Goal: Contribute content: Contribute content

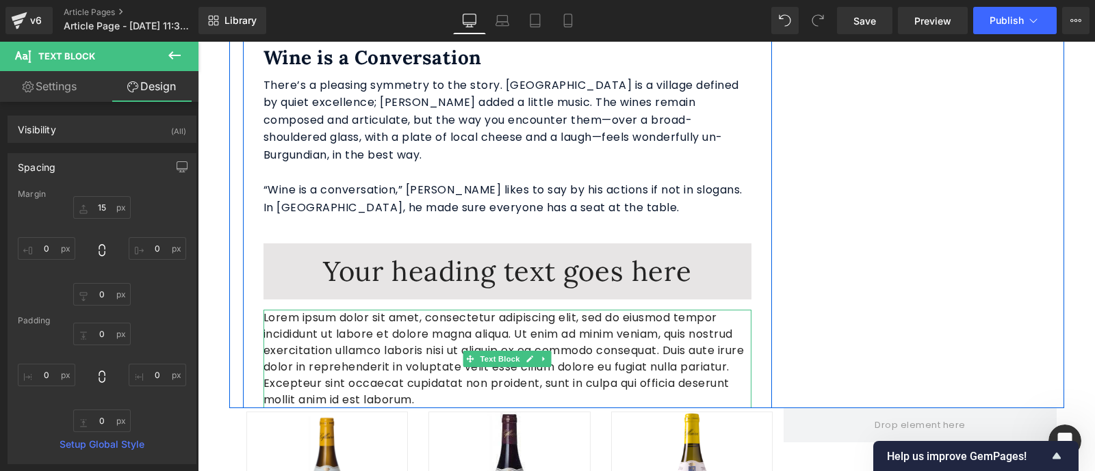
scroll to position [2954, 0]
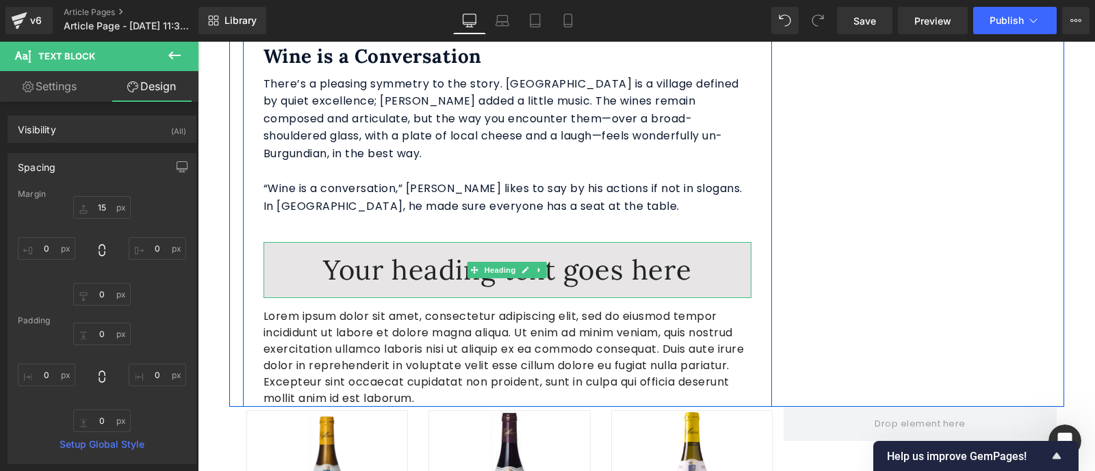
click at [647, 252] on h1 "Your heading text goes here" at bounding box center [507, 270] width 488 height 36
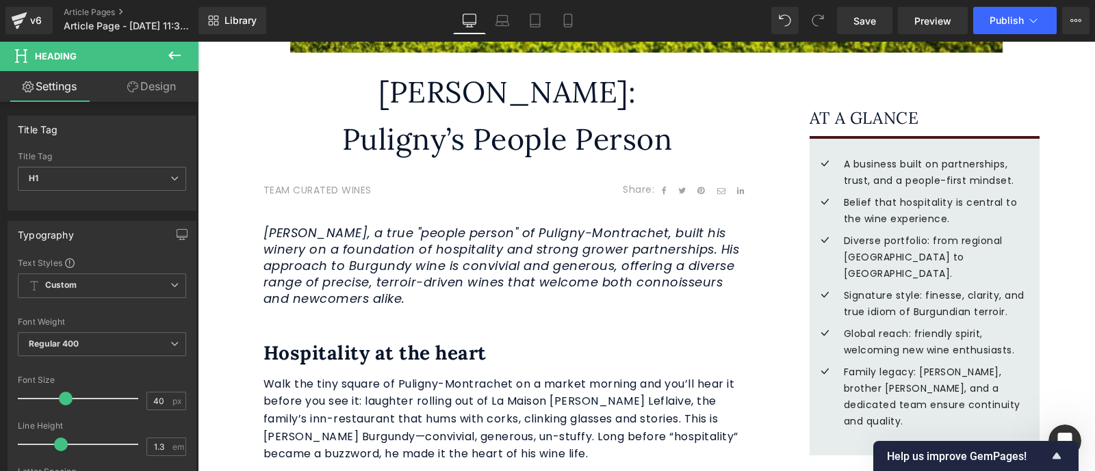
scroll to position [421, 0]
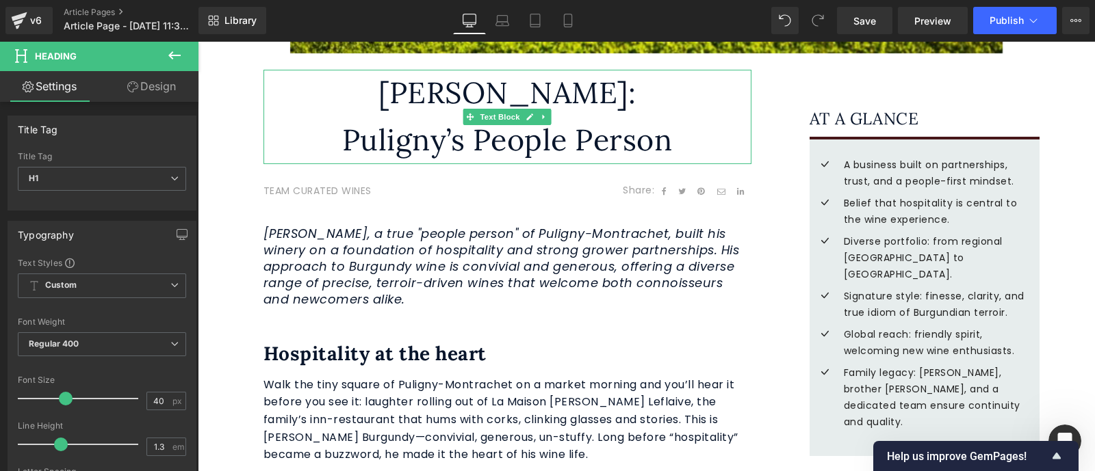
click at [598, 96] on p "[PERSON_NAME]:" at bounding box center [507, 93] width 488 height 47
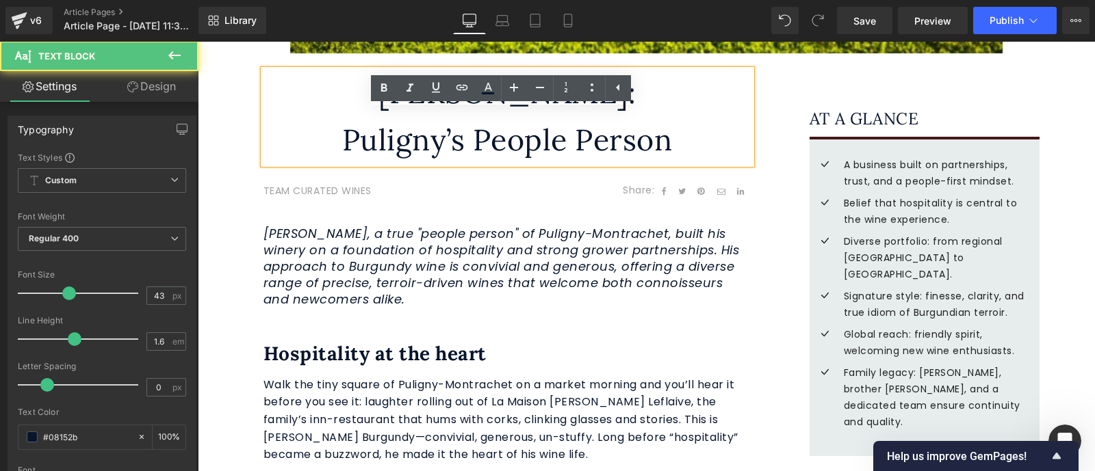
click at [598, 140] on p "Puligny’s People Person" at bounding box center [507, 140] width 488 height 47
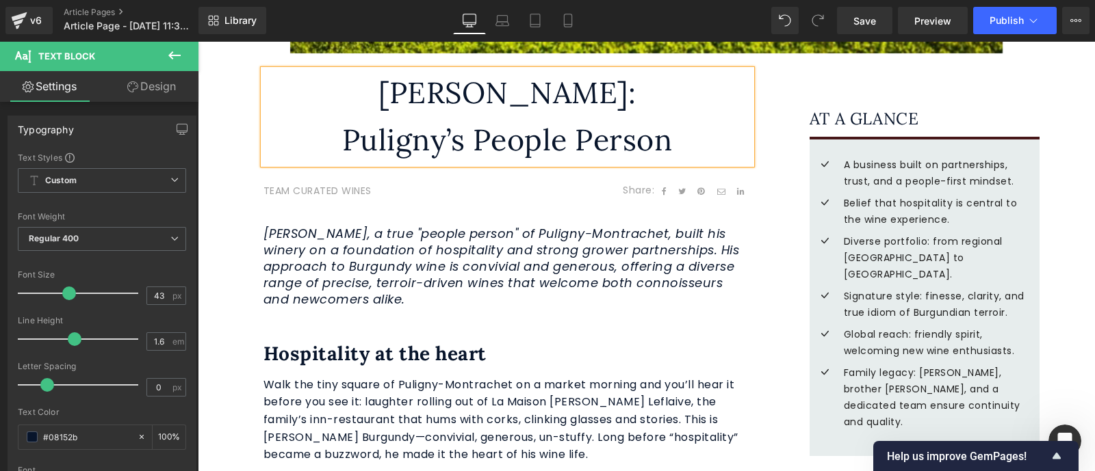
copy p "[PERSON_NAME]"
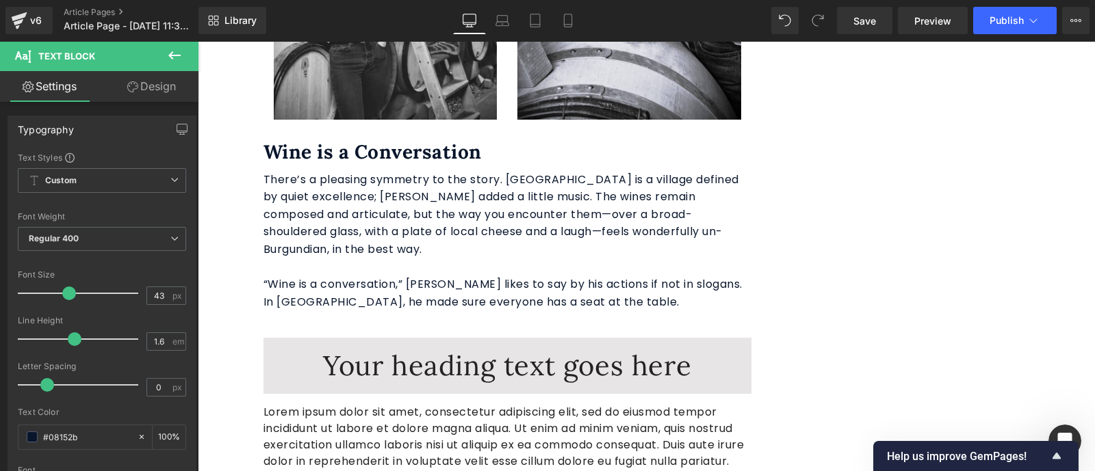
scroll to position [8663, 0]
click at [605, 348] on h1 "Your heading text goes here" at bounding box center [507, 366] width 488 height 36
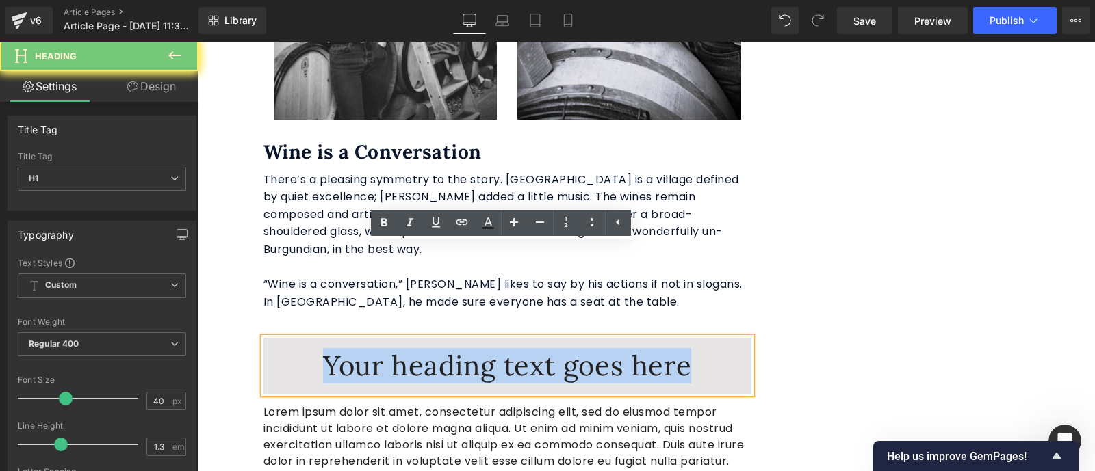
click at [605, 348] on h1 "Your heading text goes here" at bounding box center [507, 366] width 488 height 36
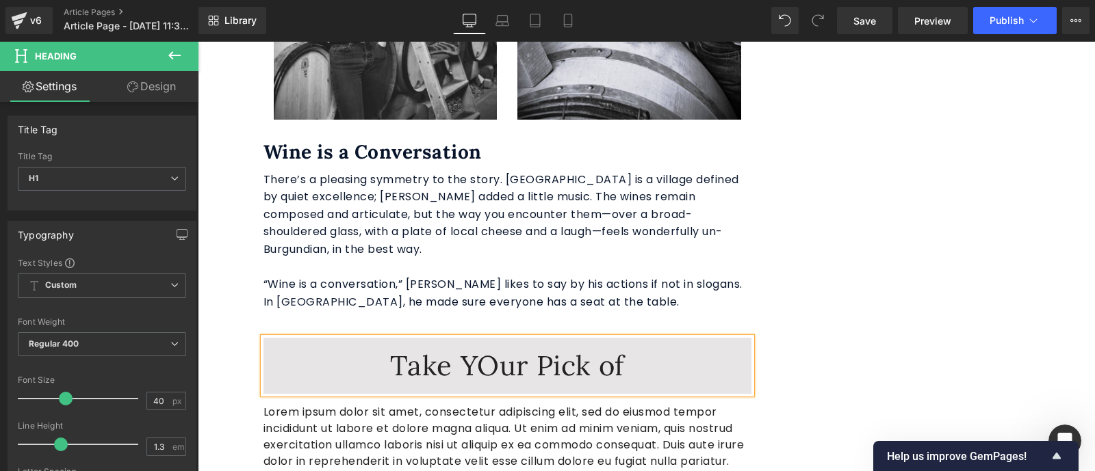
scroll to position [8627, 0]
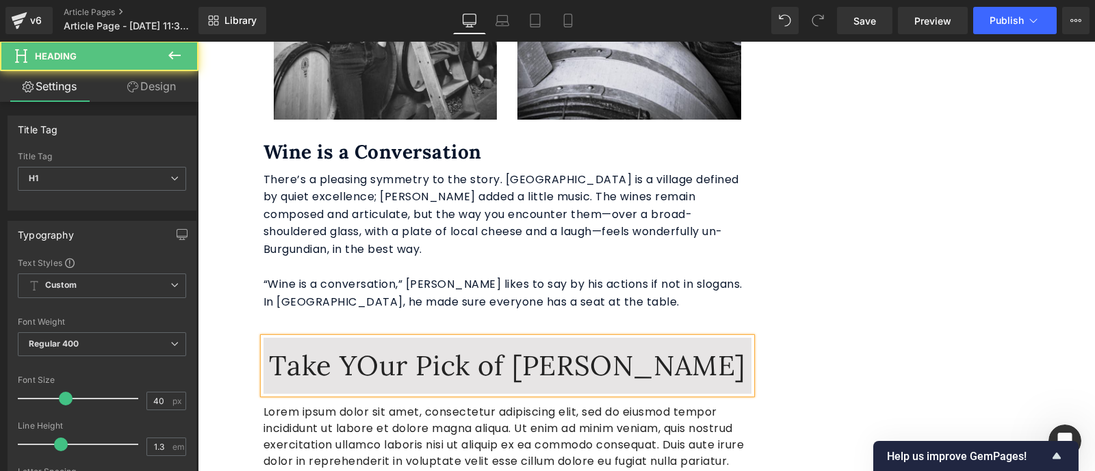
click at [388, 348] on h1 "Take YOur Pick of [PERSON_NAME]" at bounding box center [507, 366] width 488 height 36
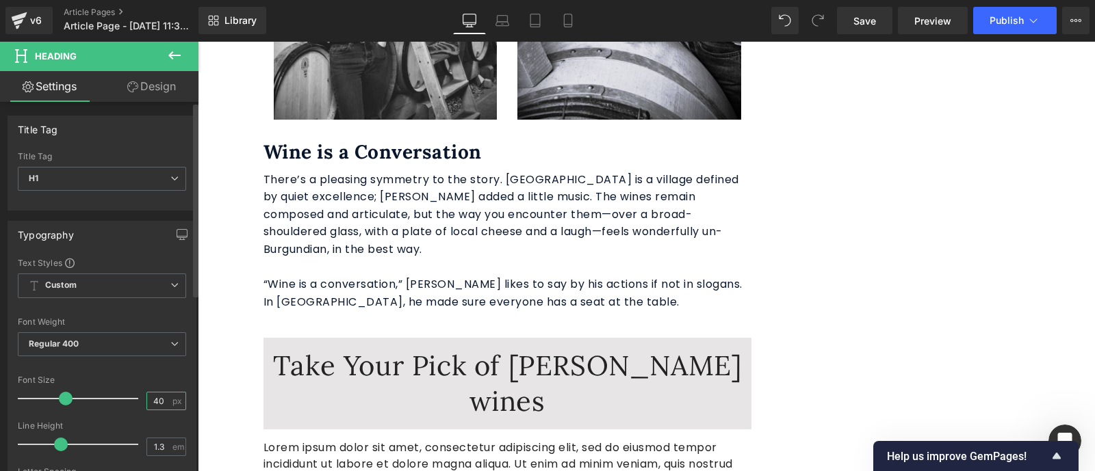
click at [164, 404] on input "40" at bounding box center [159, 401] width 24 height 17
type input "4"
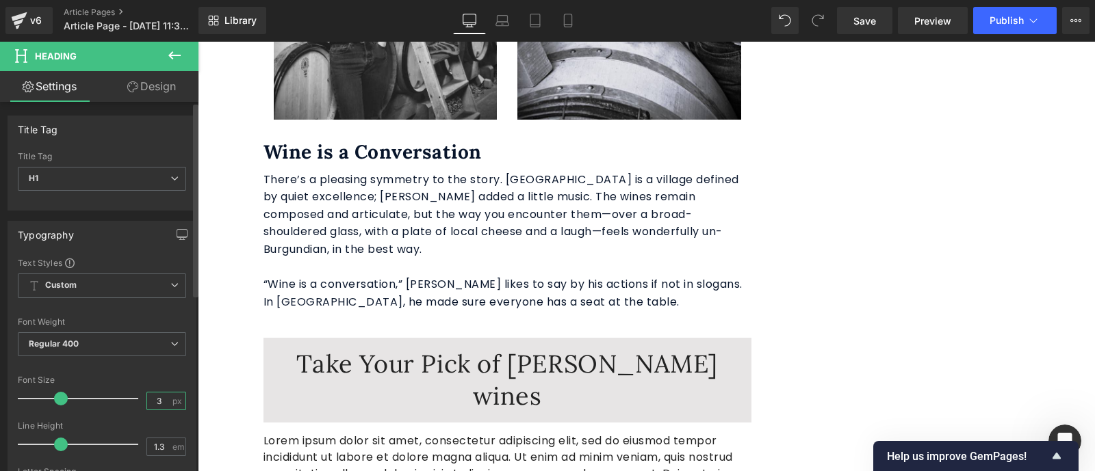
type input "30"
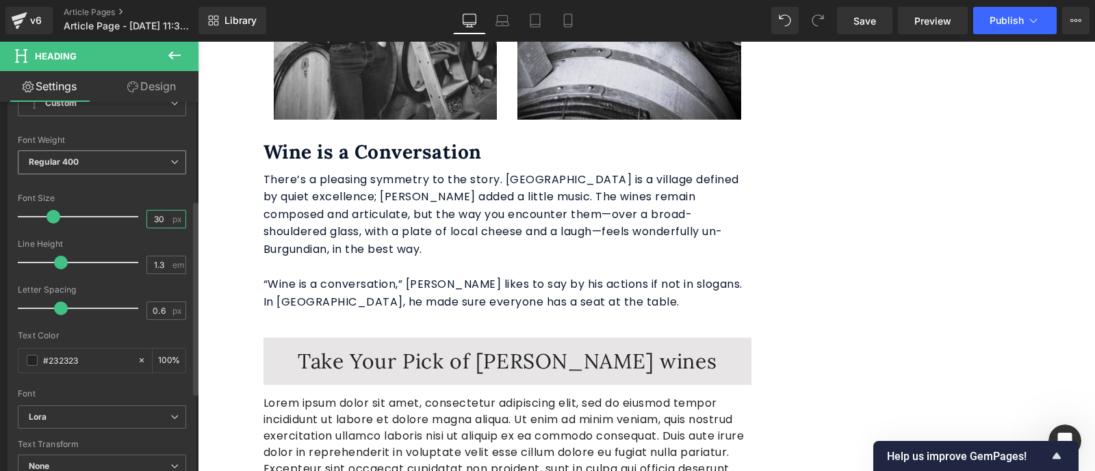
scroll to position [185, 0]
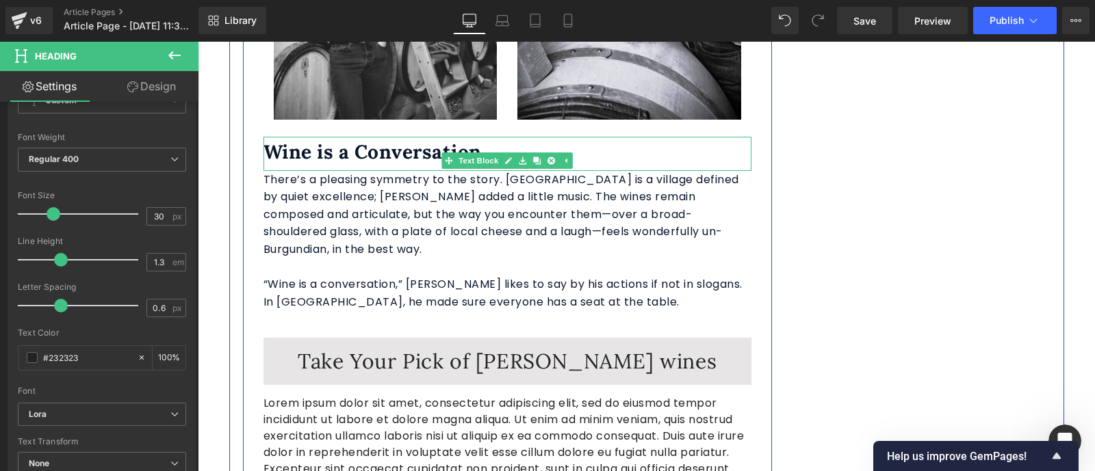
click at [406, 140] on strong "Wine is a Conversation" at bounding box center [372, 152] width 218 height 25
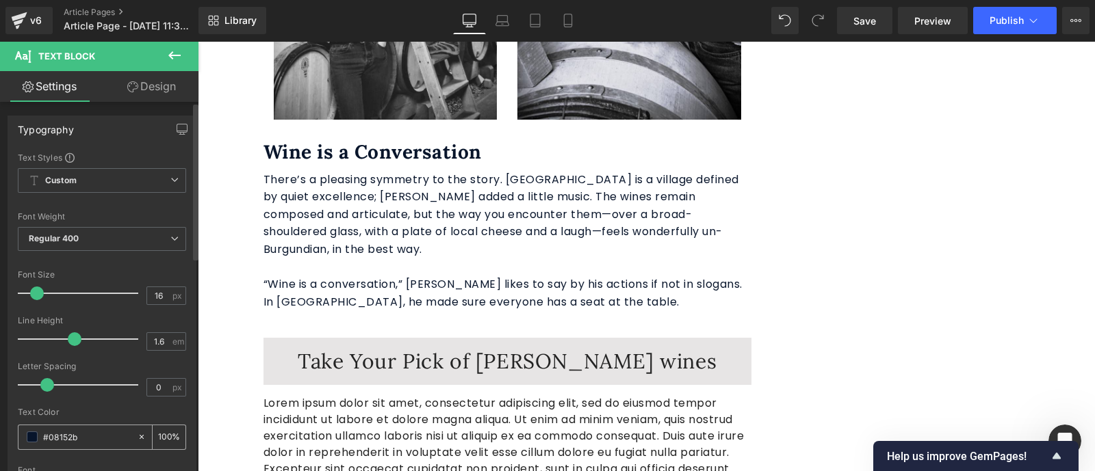
drag, startPoint x: 89, startPoint y: 438, endPoint x: 40, endPoint y: 437, distance: 49.3
click at [40, 437] on div "#08152b" at bounding box center [77, 438] width 118 height 24
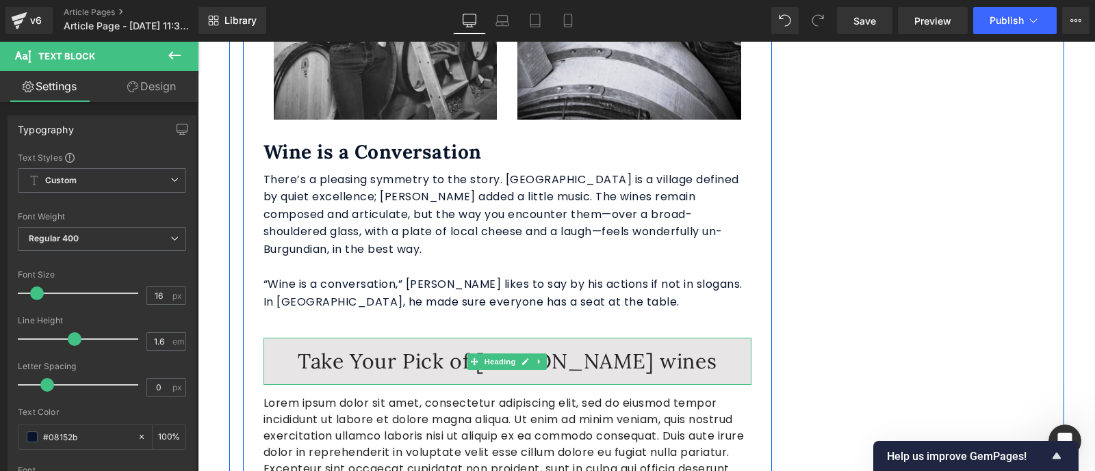
click at [521, 348] on h1 "Take Your Pick of [PERSON_NAME] wines" at bounding box center [507, 361] width 488 height 27
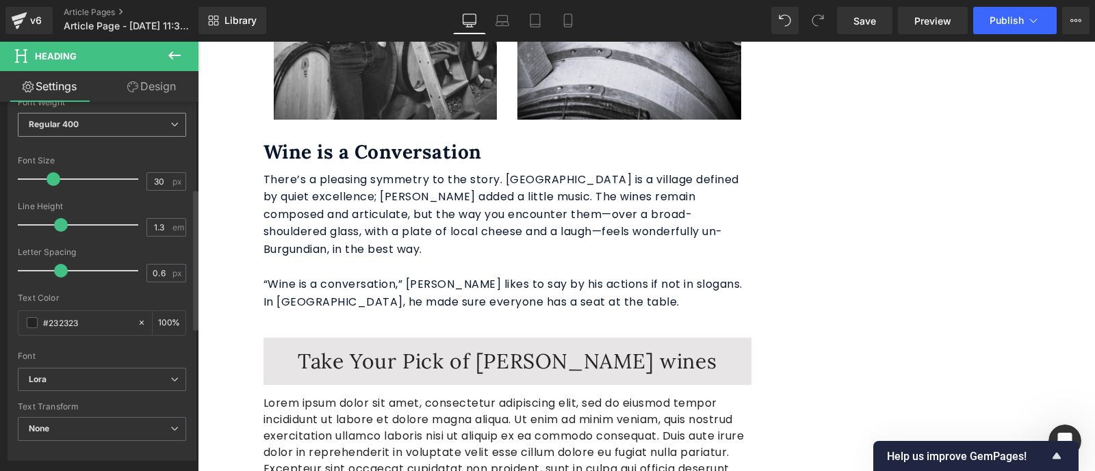
scroll to position [226, 0]
click at [94, 319] on input "#232323" at bounding box center [87, 316] width 88 height 15
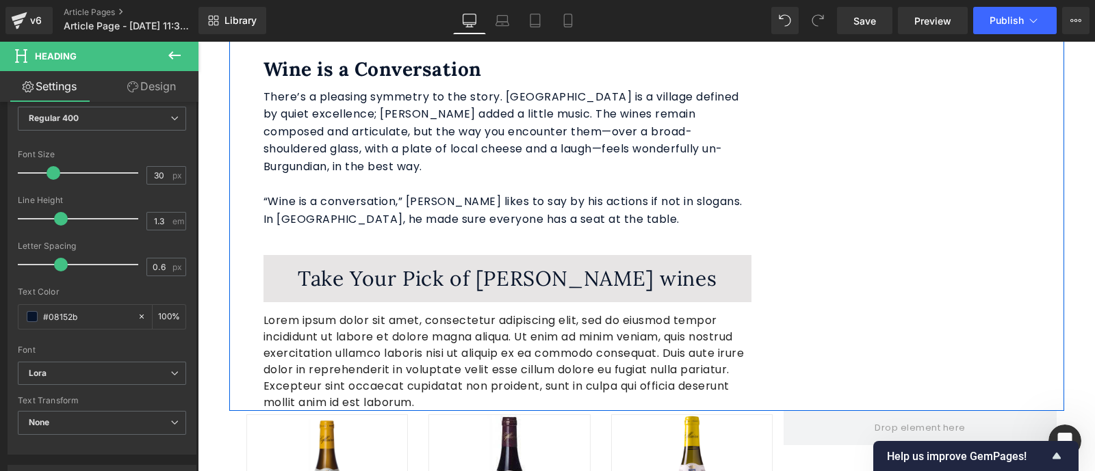
scroll to position [2942, 0]
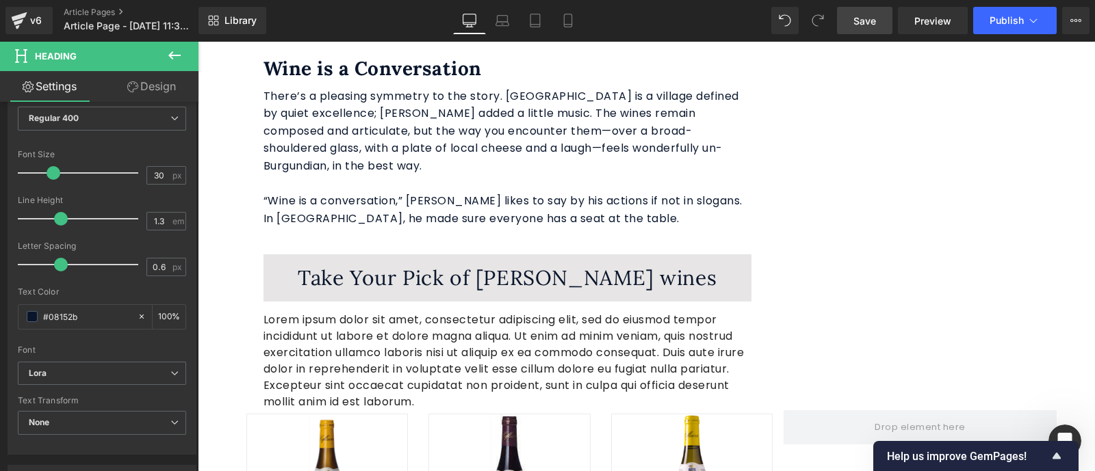
type input "#08152b"
click at [869, 29] on link "Save" at bounding box center [864, 20] width 55 height 27
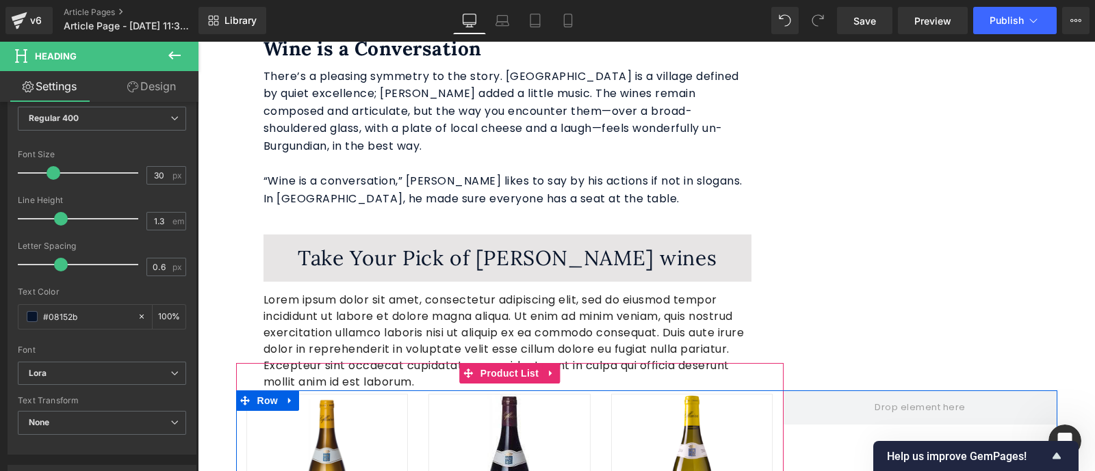
scroll to position [2961, 0]
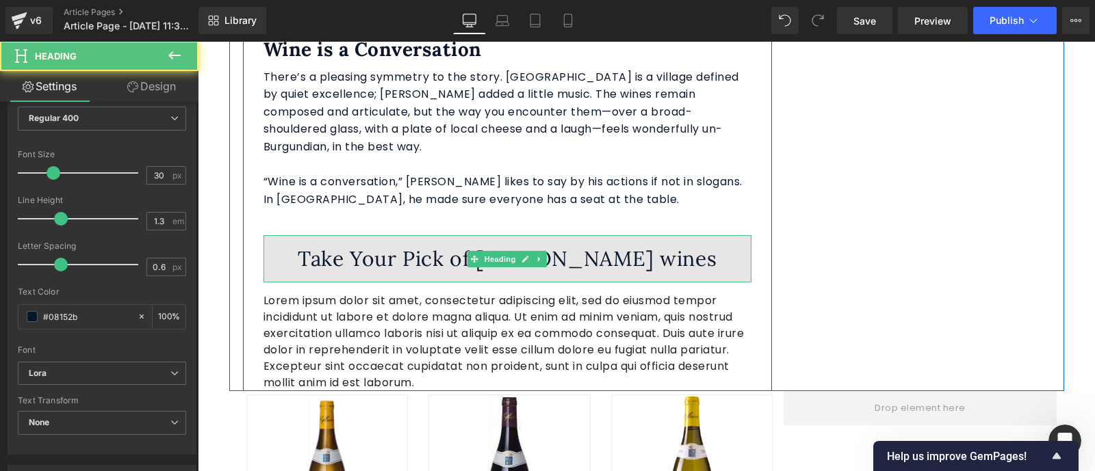
click at [630, 246] on h1 "Take Your Pick of [PERSON_NAME] wines" at bounding box center [507, 259] width 488 height 27
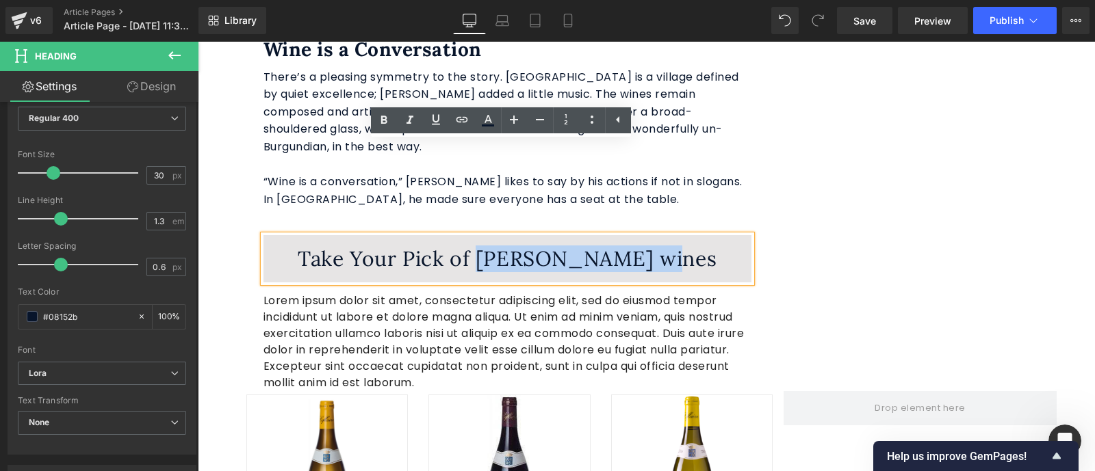
drag, startPoint x: 630, startPoint y: 172, endPoint x: 489, endPoint y: 166, distance: 141.8
click at [489, 246] on h1 "Take Your Pick of [PERSON_NAME] wines" at bounding box center [507, 259] width 488 height 27
copy h1 "[PERSON_NAME]"
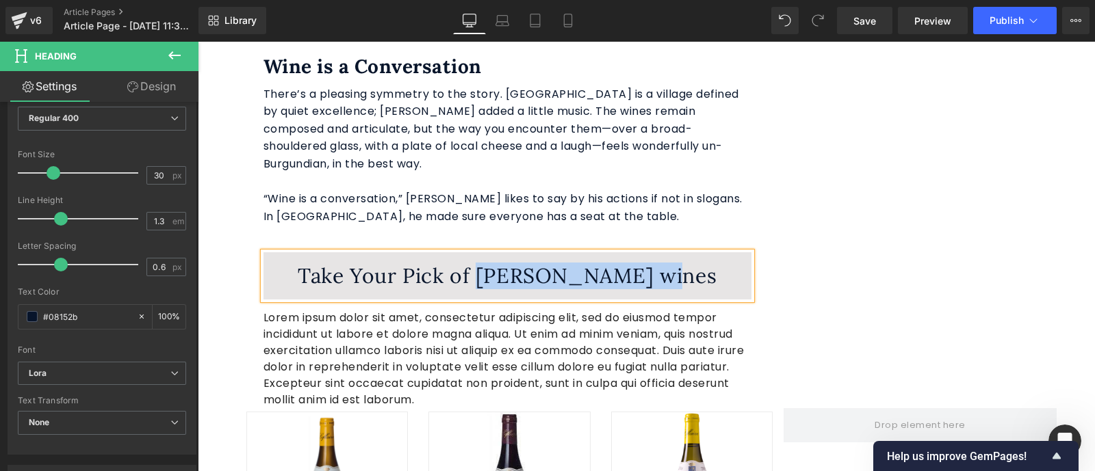
scroll to position [2945, 0]
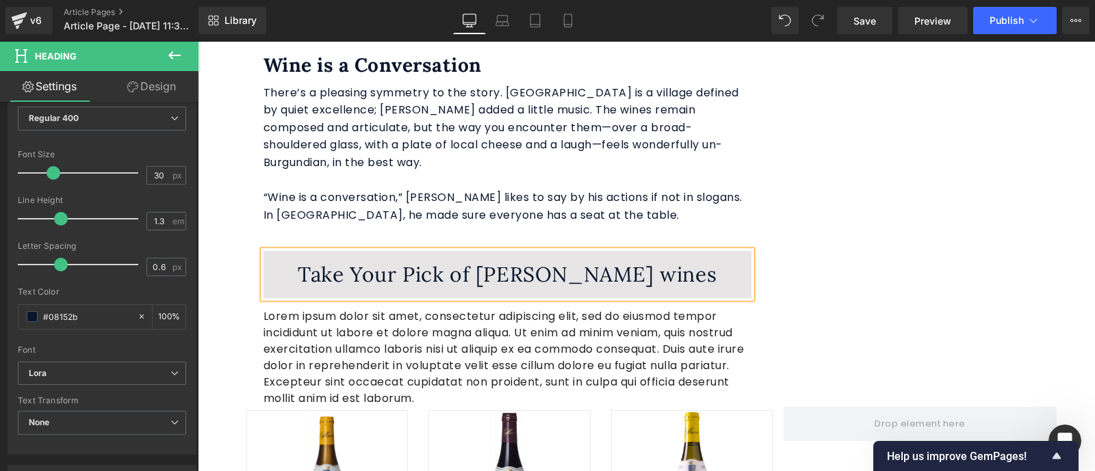
click at [708, 261] on h1 "Take Your Pick of [PERSON_NAME] wines" at bounding box center [507, 274] width 488 height 27
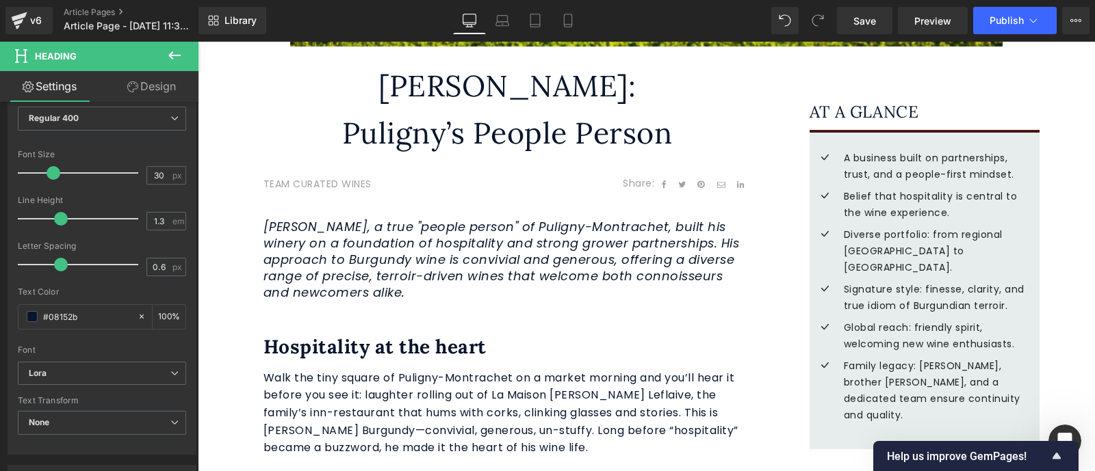
scroll to position [407, 0]
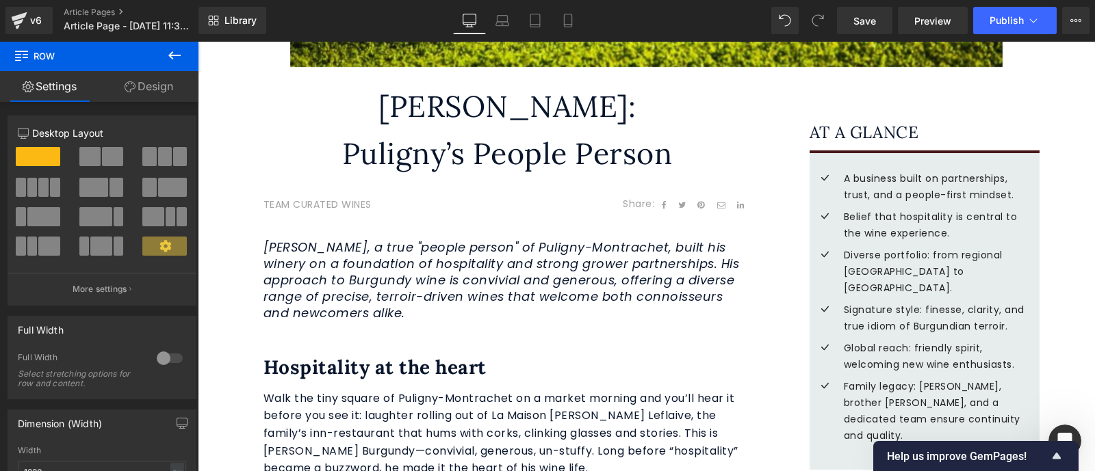
click at [264, 391] on span "Walk the tiny square of Puligny-Montrachet on a market morning and you’ll hear …" at bounding box center [500, 434] width 475 height 86
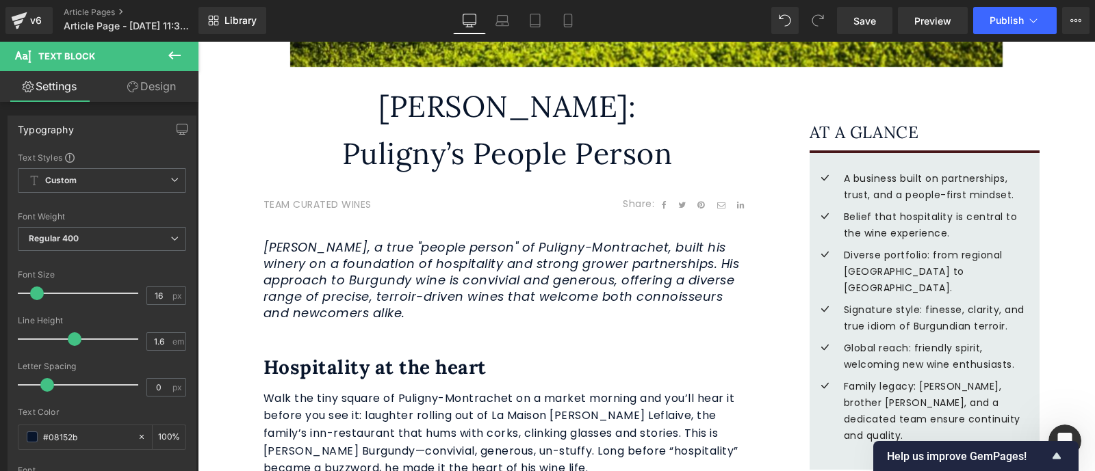
click at [182, 55] on icon at bounding box center [174, 55] width 16 height 16
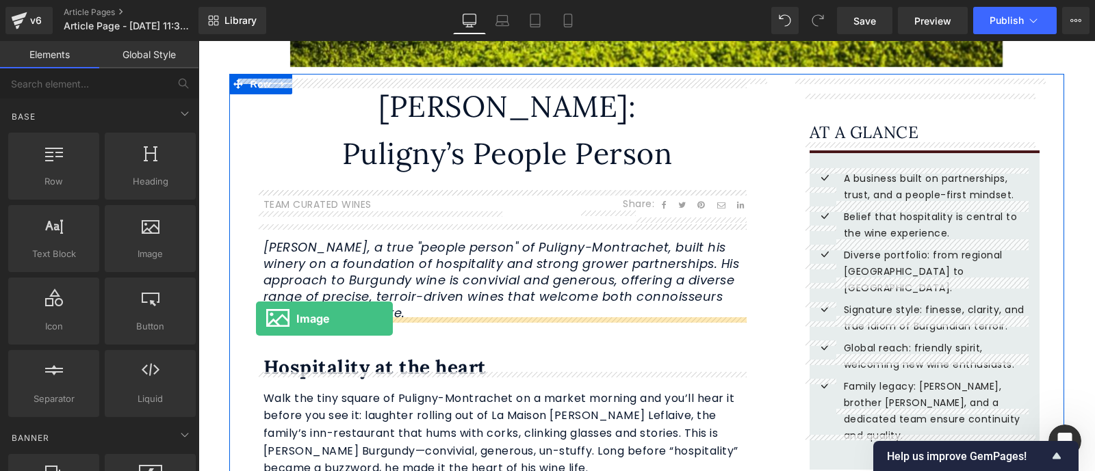
drag, startPoint x: 350, startPoint y: 274, endPoint x: 256, endPoint y: 319, distance: 104.7
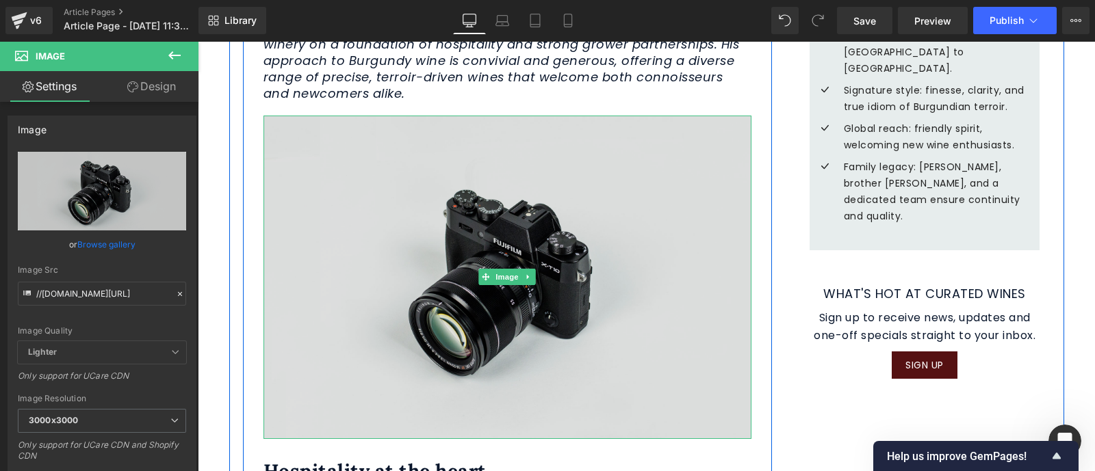
scroll to position [626, 0]
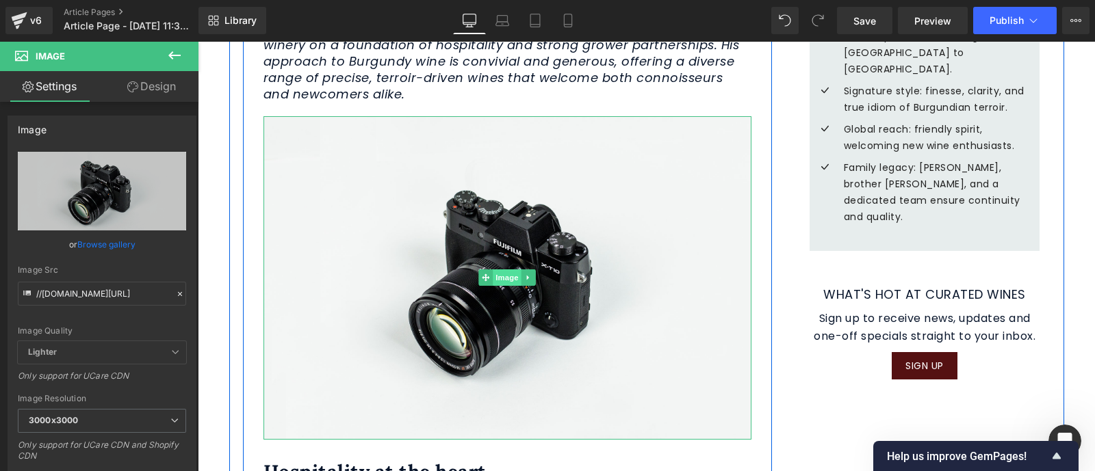
click at [504, 270] on span "Image" at bounding box center [507, 278] width 29 height 16
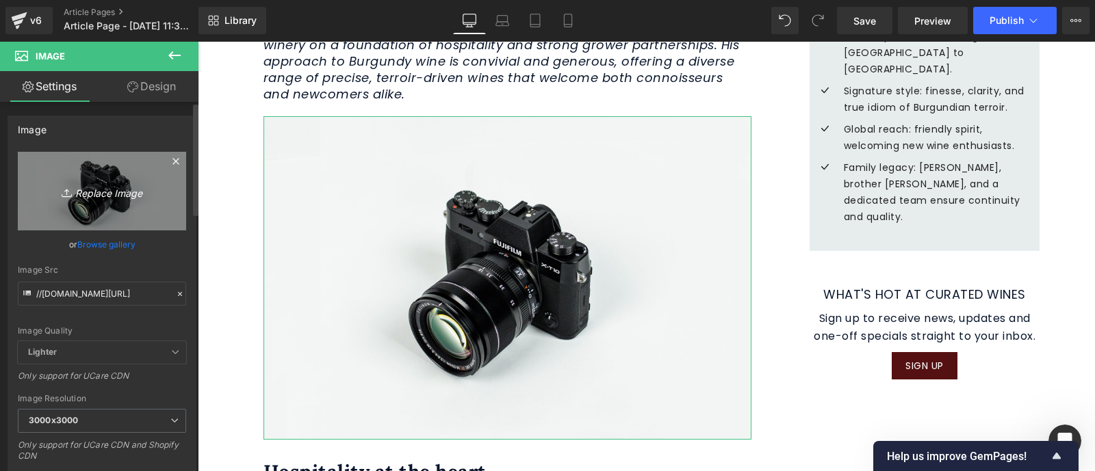
click at [114, 189] on icon "Replace Image" at bounding box center [101, 191] width 109 height 17
type input "C:\fakepath\cf-olivier-leflaive-16-aspect-ratio-1680-758 Bistro - Cropped.jpg"
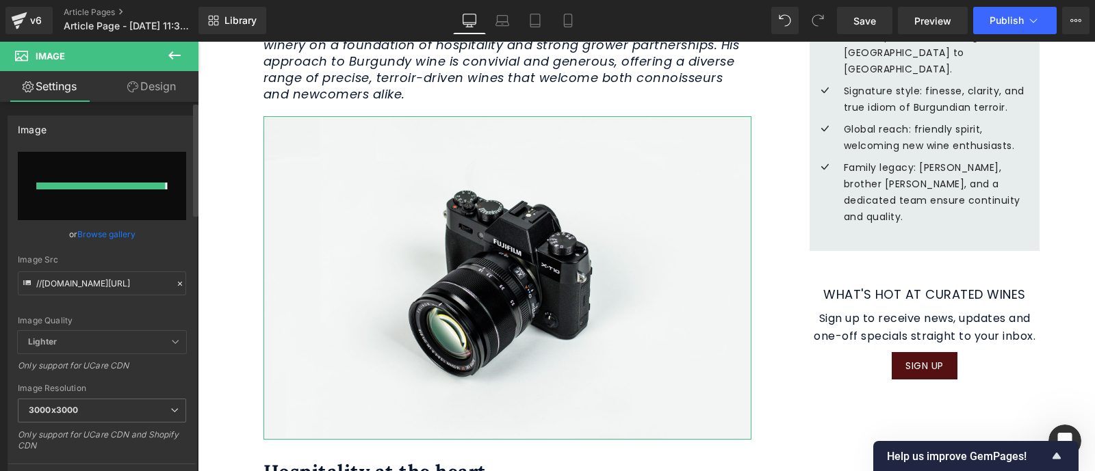
type input "[URL][DOMAIN_NAME]"
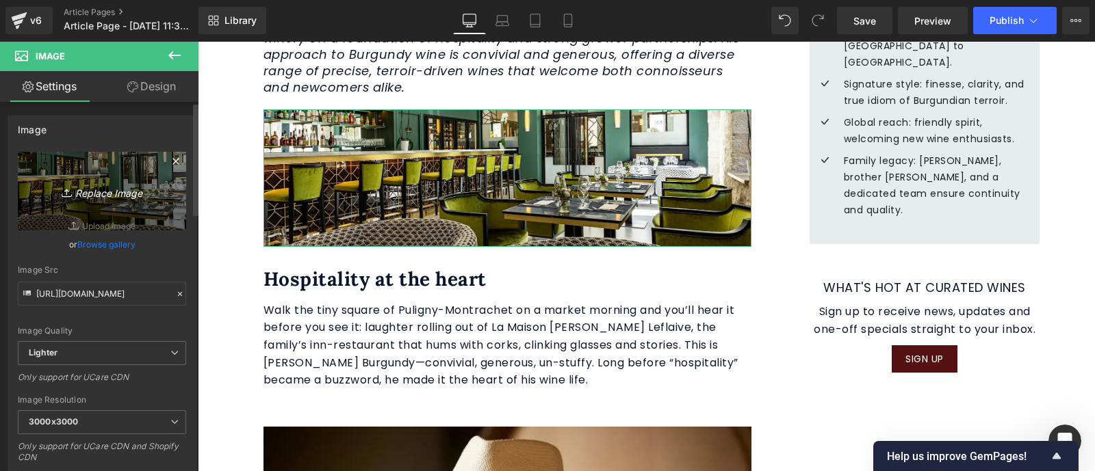
scroll to position [523, 0]
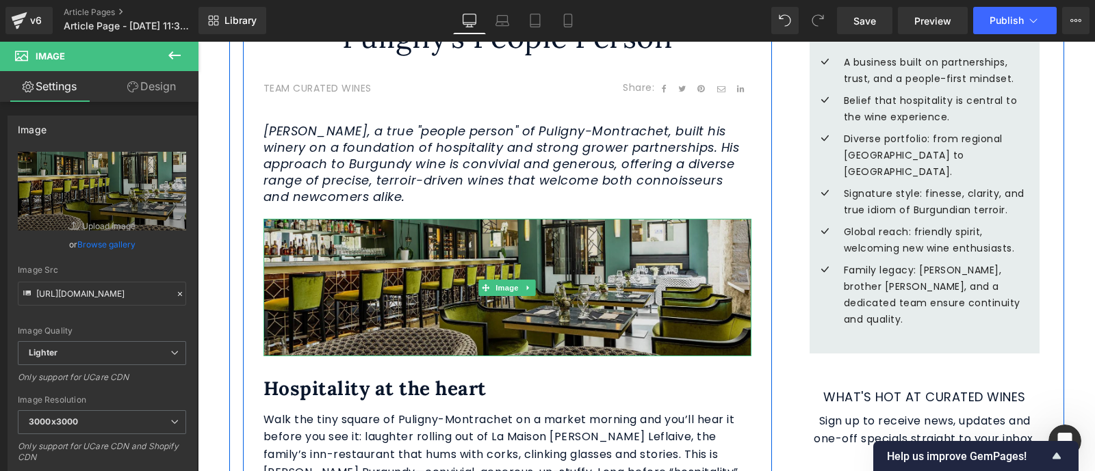
click at [601, 237] on img at bounding box center [507, 288] width 488 height 138
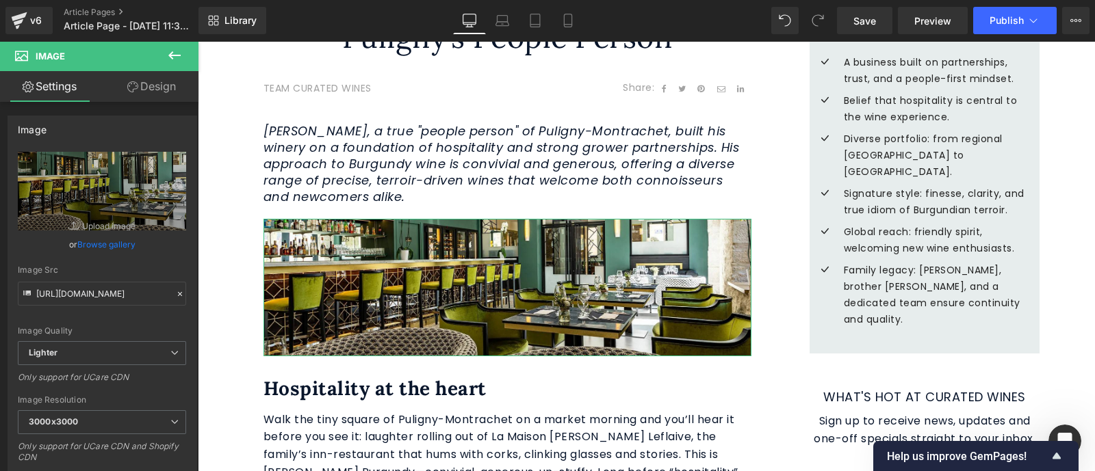
click at [157, 92] on link "Design" at bounding box center [151, 86] width 99 height 31
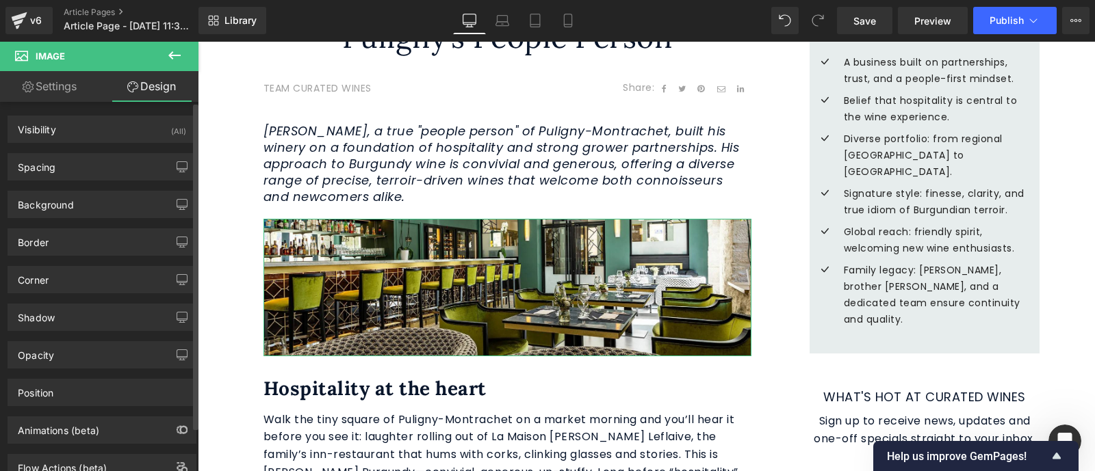
type input "0"
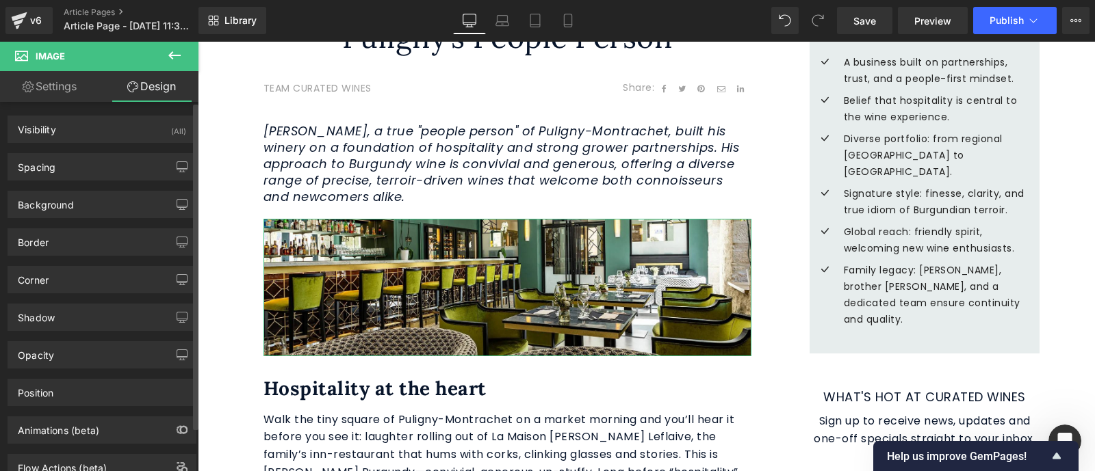
type input "0"
click at [55, 176] on div "Spacing" at bounding box center [101, 167] width 187 height 26
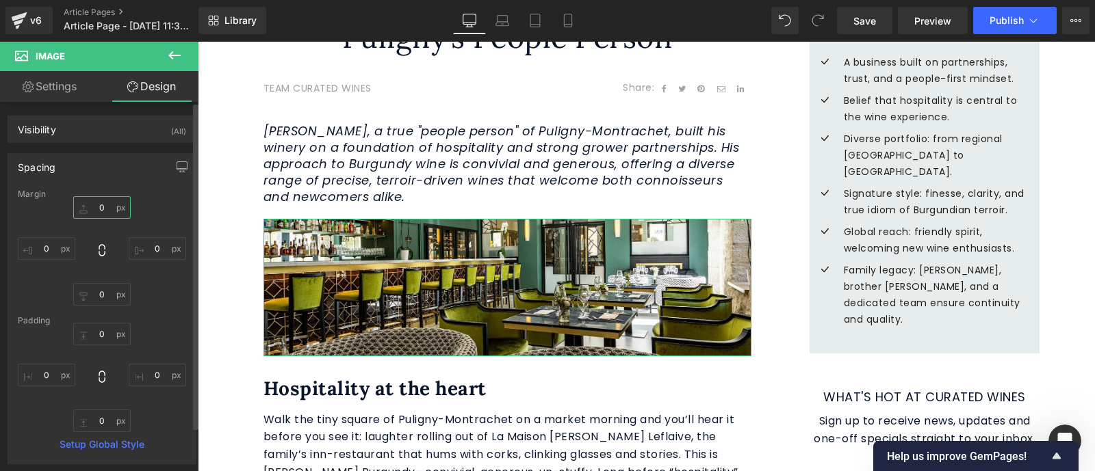
click at [106, 207] on input "0" at bounding box center [101, 207] width 57 height 23
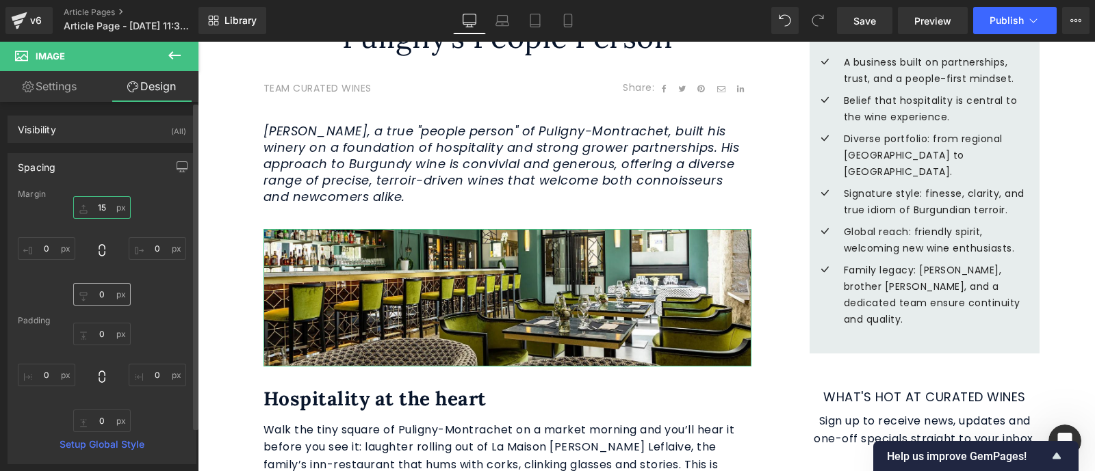
type input "15"
click at [109, 296] on input "0" at bounding box center [101, 294] width 57 height 23
click at [109, 296] on input "1" at bounding box center [101, 294] width 57 height 23
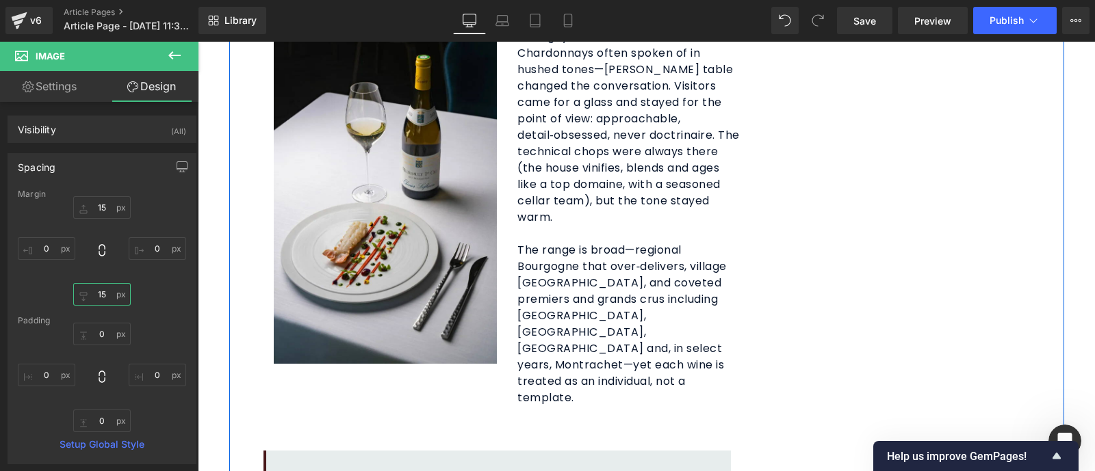
scroll to position [1682, 0]
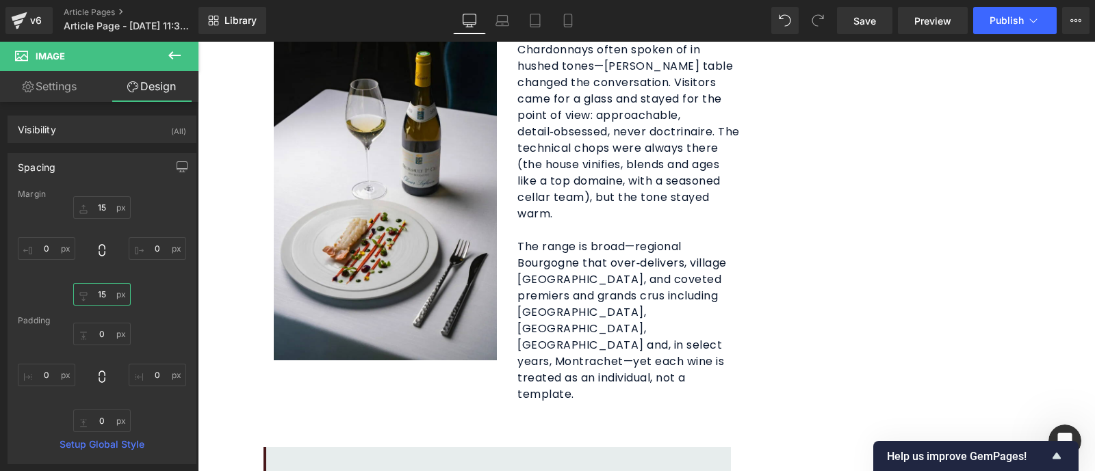
type input "15"
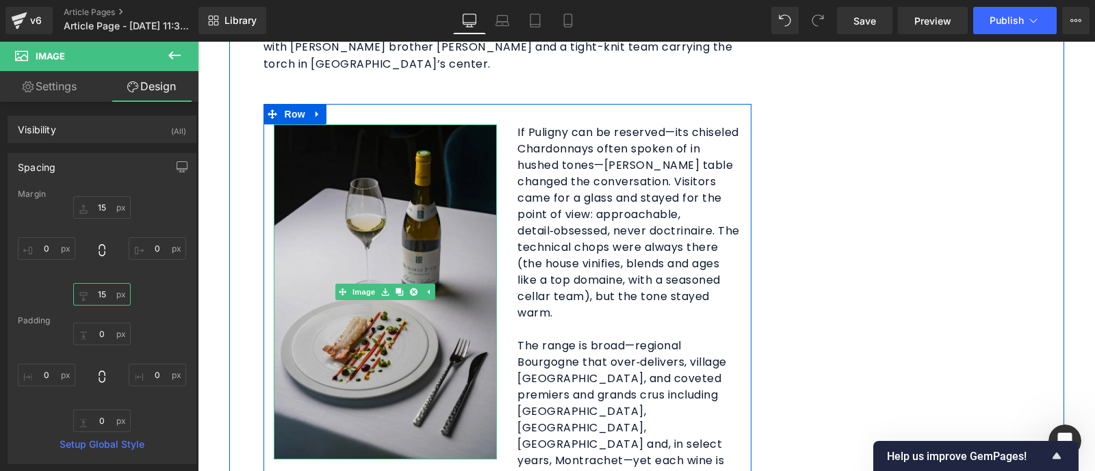
scroll to position [1581, 0]
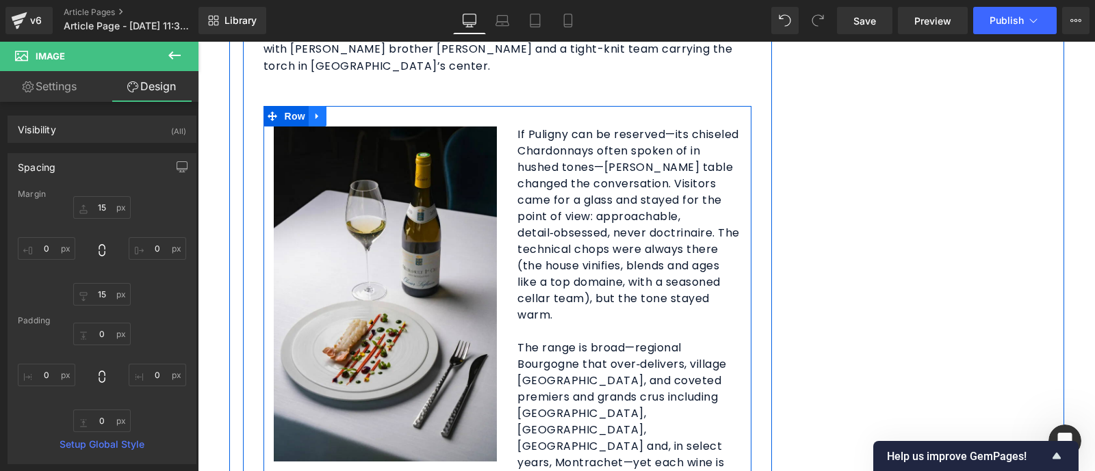
click at [313, 112] on icon at bounding box center [318, 117] width 10 height 10
click at [330, 112] on icon at bounding box center [335, 117] width 10 height 10
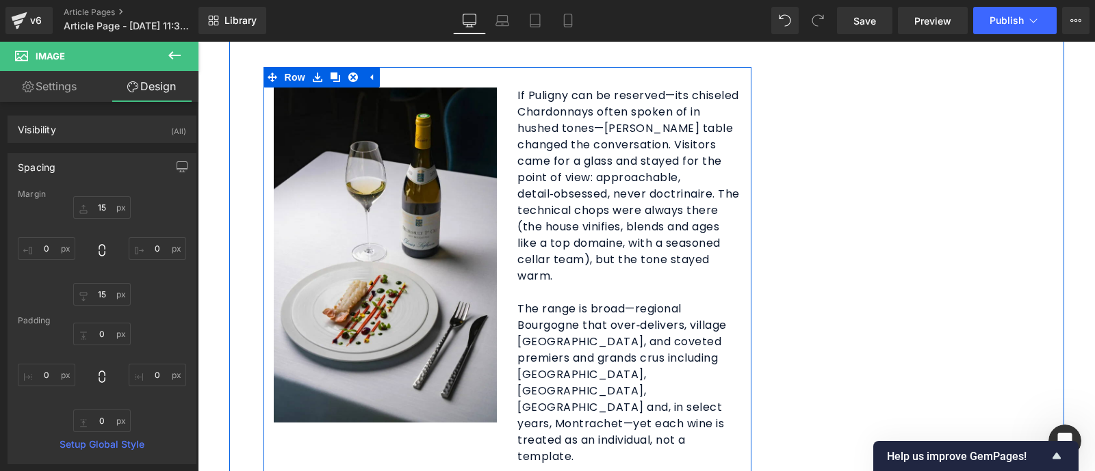
scroll to position [1622, 0]
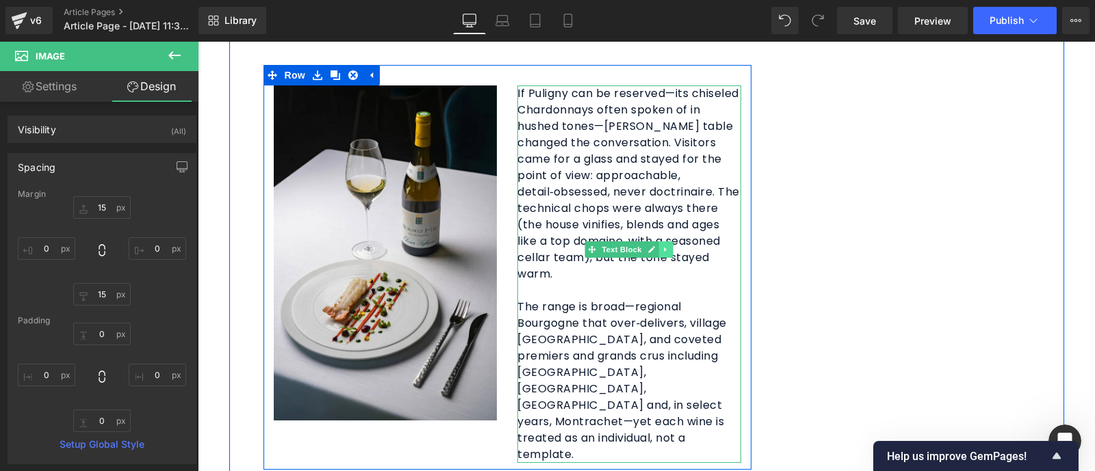
click at [662, 246] on icon at bounding box center [666, 250] width 8 height 8
click at [669, 246] on icon at bounding box center [673, 250] width 8 height 8
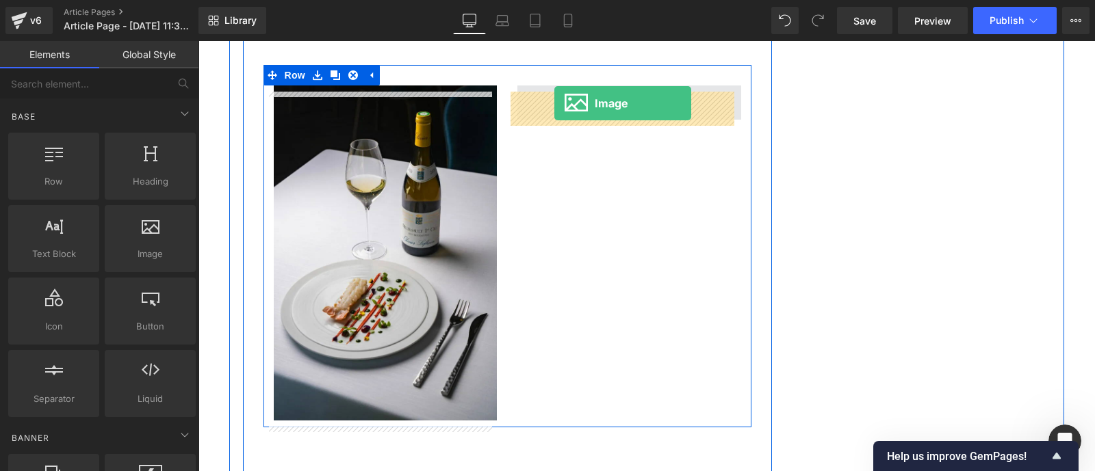
scroll to position [1581, 0]
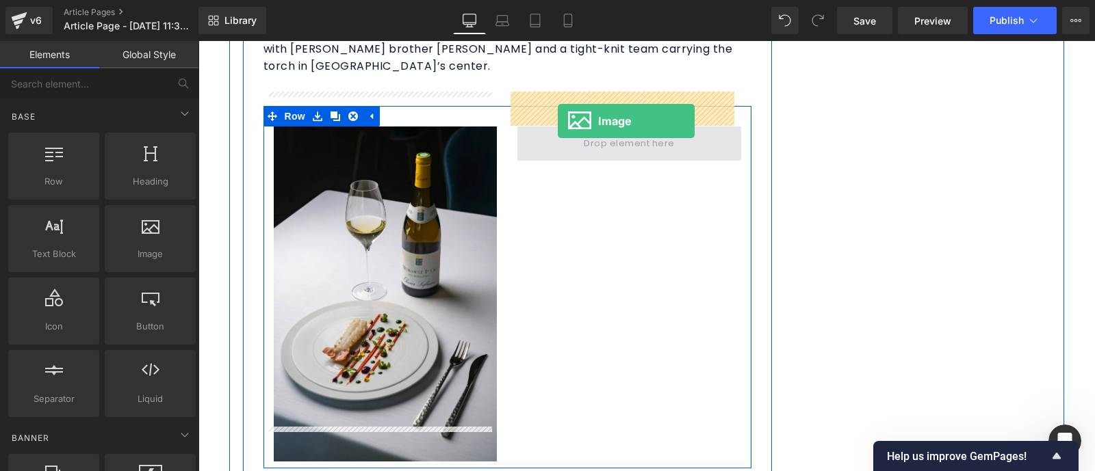
drag, startPoint x: 348, startPoint y: 283, endPoint x: 558, endPoint y: 121, distance: 264.4
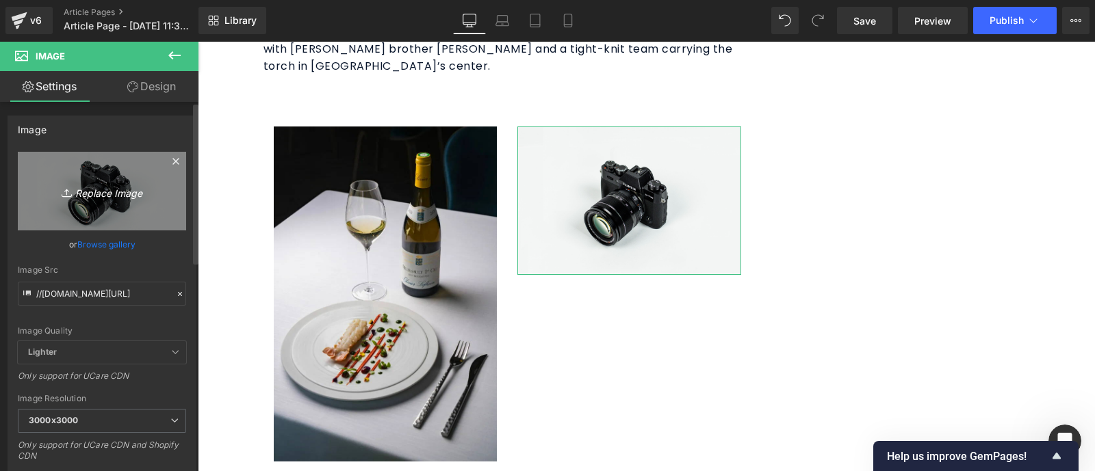
click at [105, 187] on icon "Replace Image" at bounding box center [101, 191] width 109 height 17
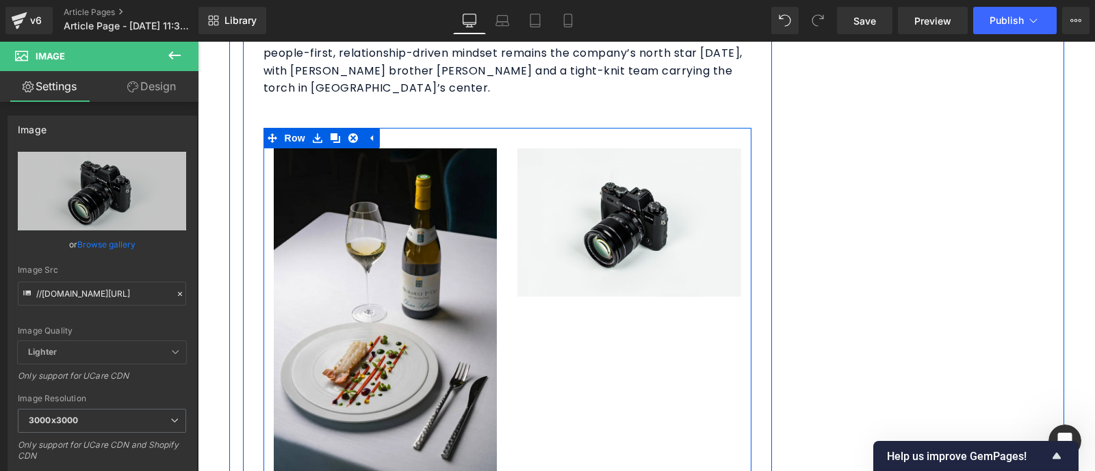
scroll to position [1559, 0]
